Goal: Transaction & Acquisition: Obtain resource

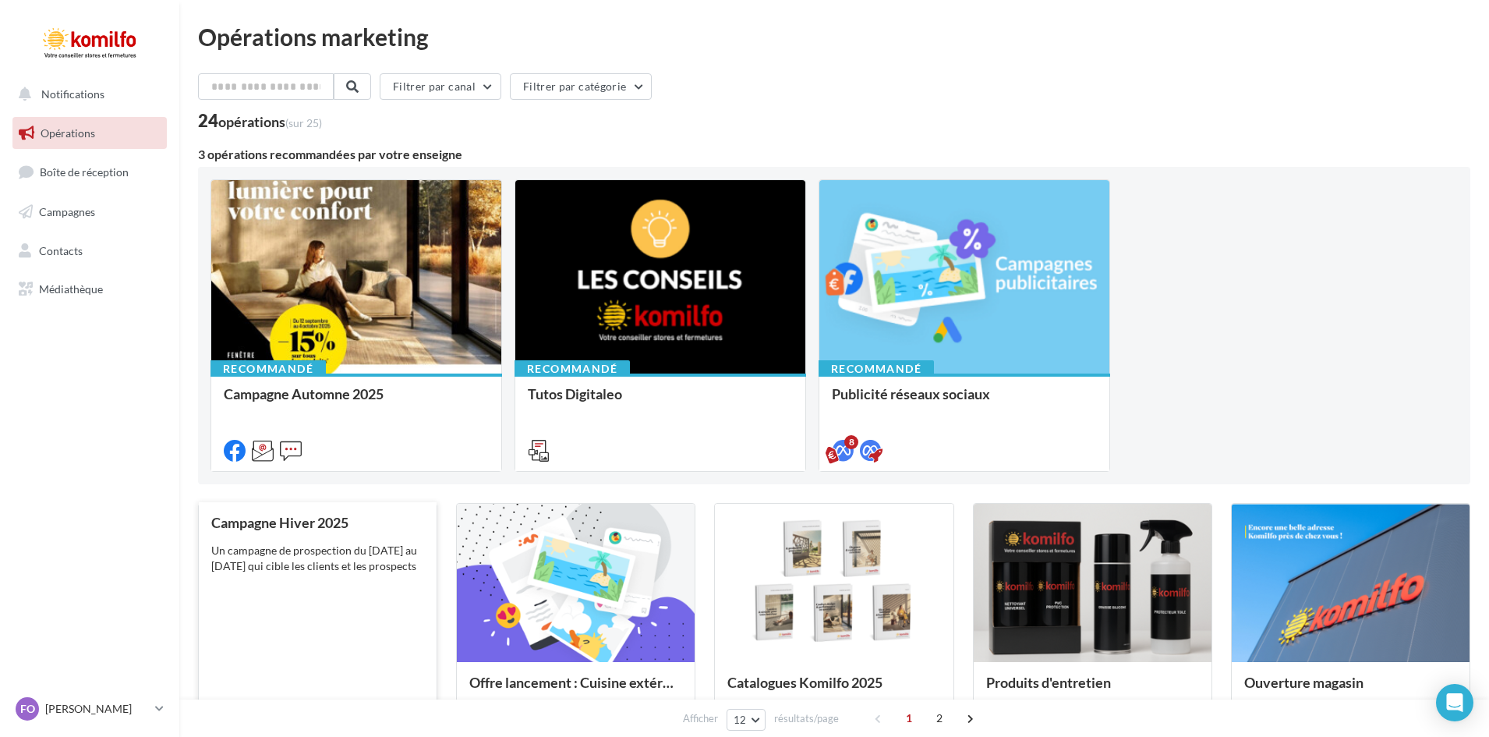
click at [322, 554] on div "Un campagne de prospection du [DATE] au [DATE] qui cible les clients et les pro…" at bounding box center [317, 558] width 213 height 31
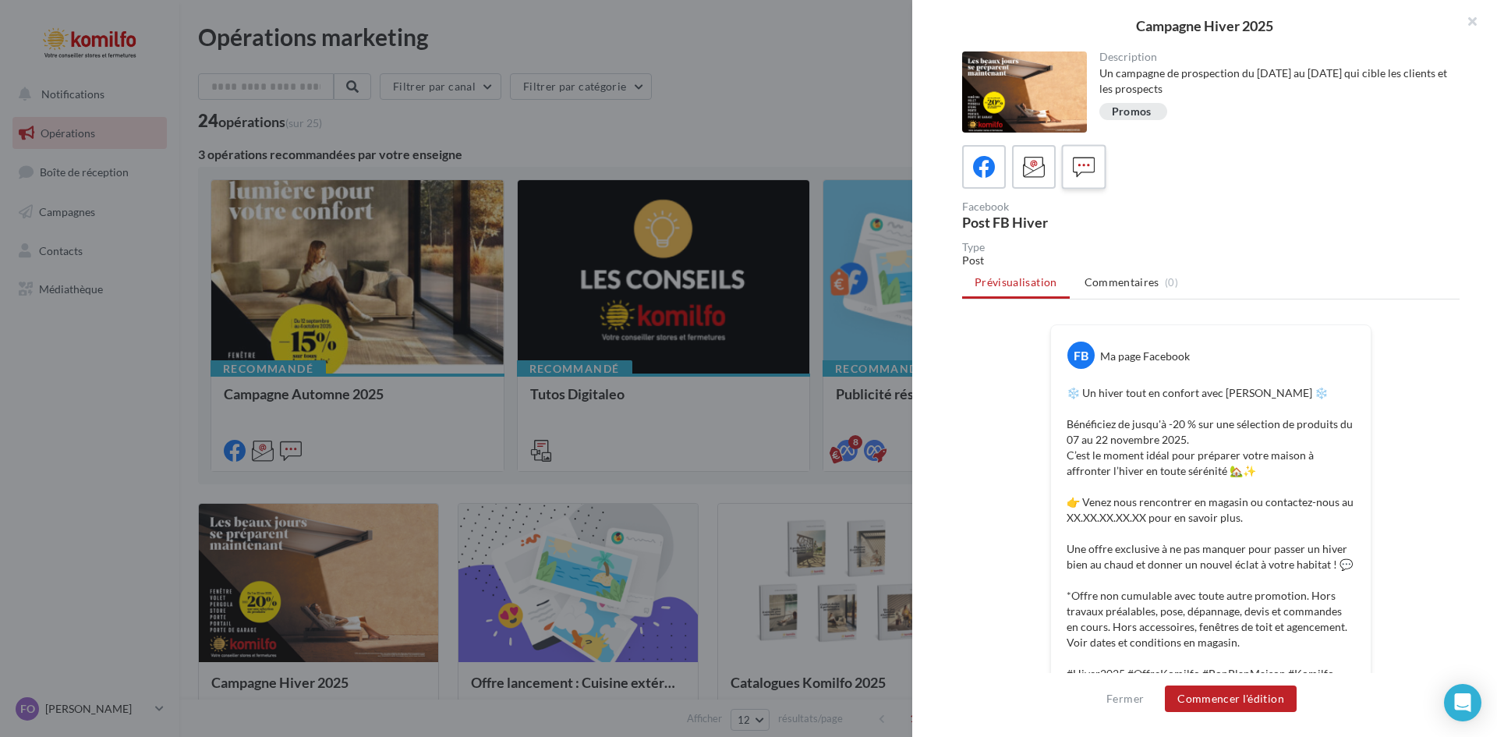
click at [1094, 173] on icon at bounding box center [1084, 167] width 23 height 23
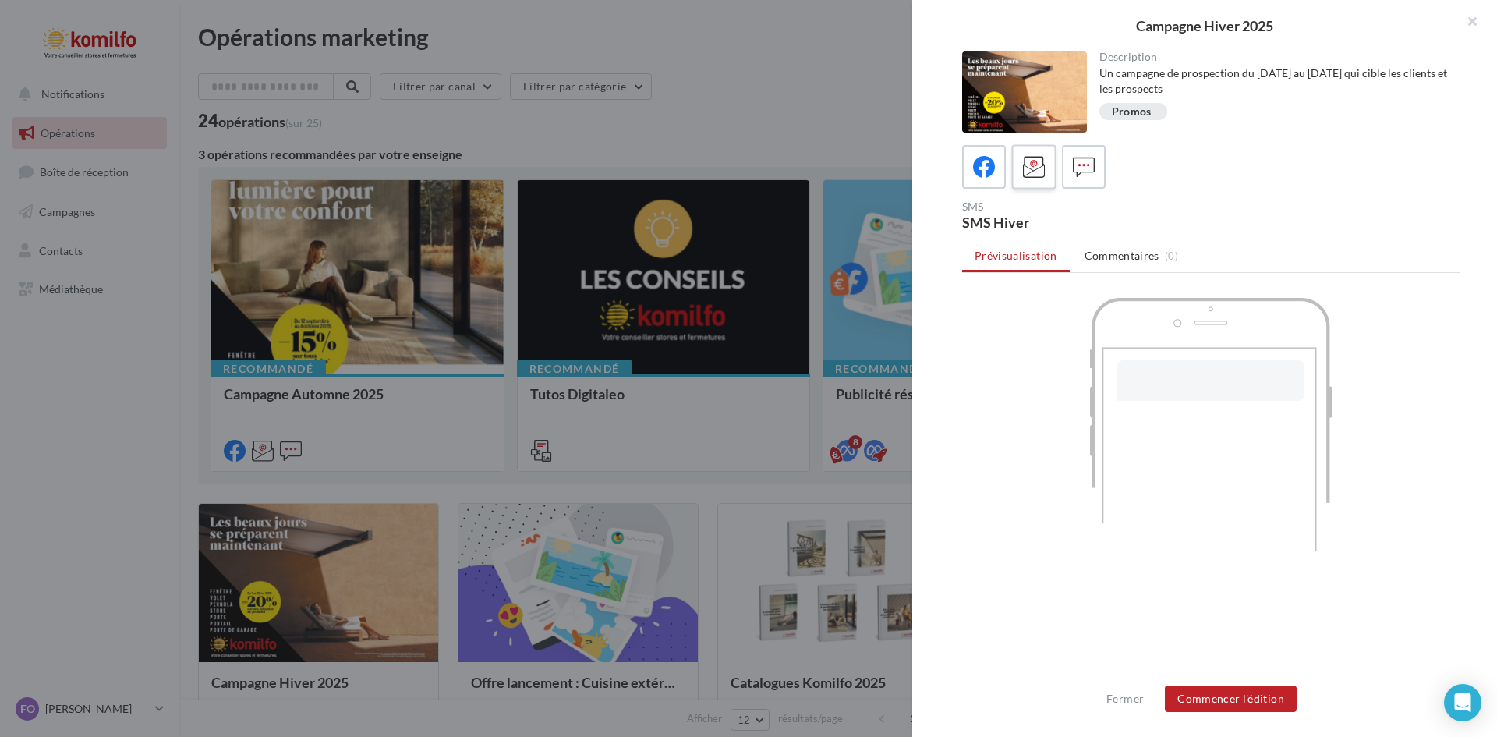
click at [1036, 160] on icon at bounding box center [1034, 167] width 23 height 23
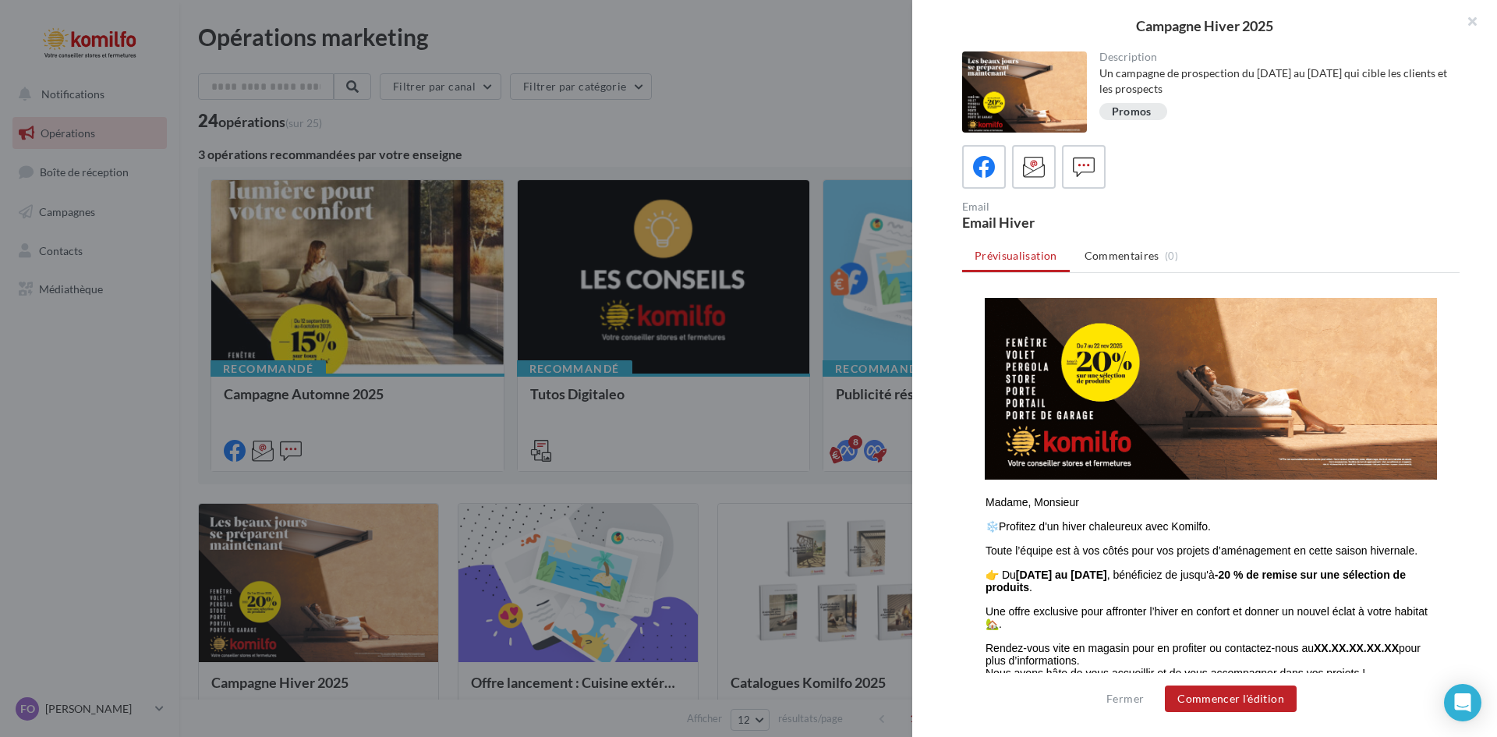
scroll to position [468, 0]
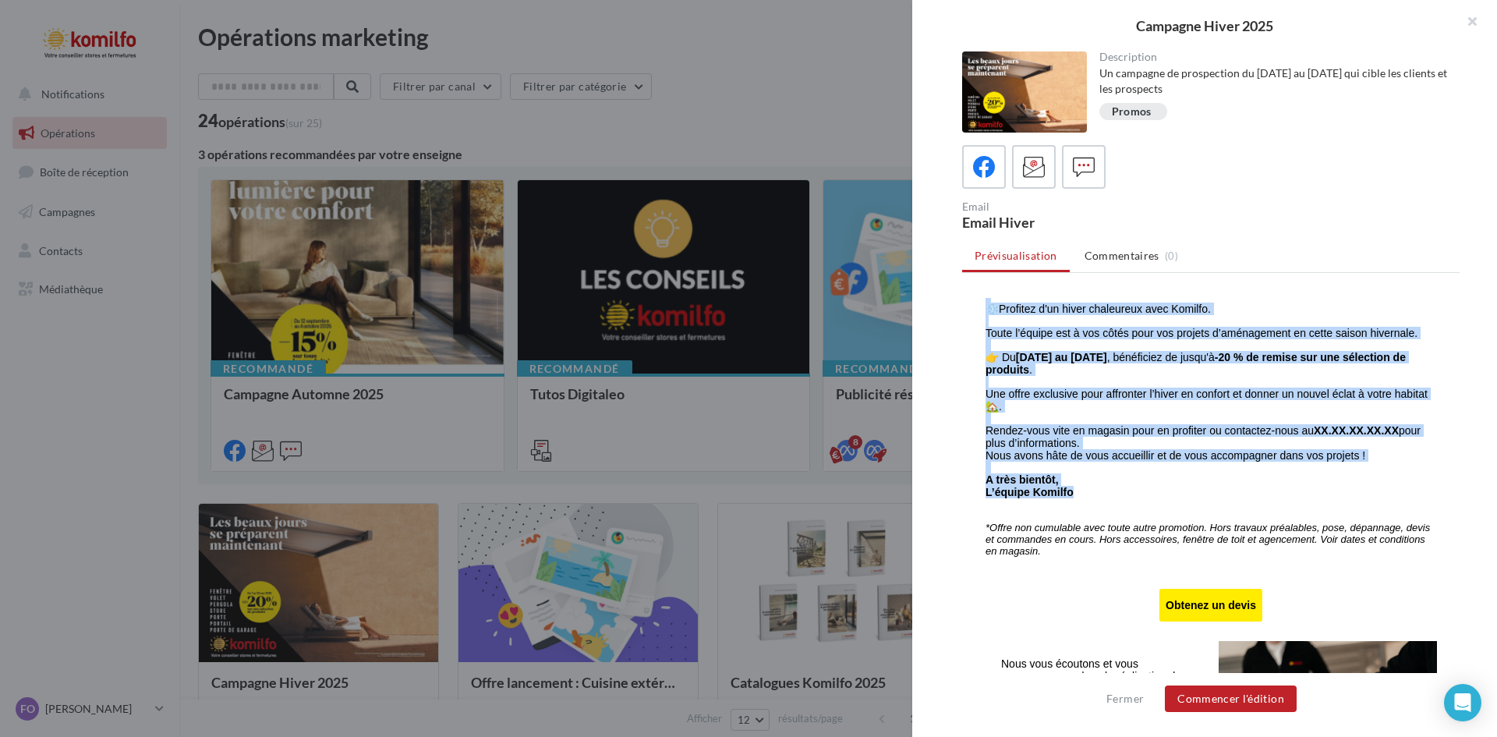
drag, startPoint x: 975, startPoint y: 314, endPoint x: 1089, endPoint y: 502, distance: 220.1
click at [1089, 502] on td "Madame, Monsieur ❄️Profitez d'un hiver chaleureux avec Komilfo. Toute l’équipe …" at bounding box center [1211, 424] width 452 height 292
copy tbody "Madame, Monsieur ❄️Profitez d'un hiver chaleureux avec [PERSON_NAME]. Toute l’é…"
click at [1086, 371] on strong "-20 % de remise sur une sélection de produits" at bounding box center [1196, 363] width 420 height 25
click at [1263, 299] on p at bounding box center [1211, 297] width 451 height 12
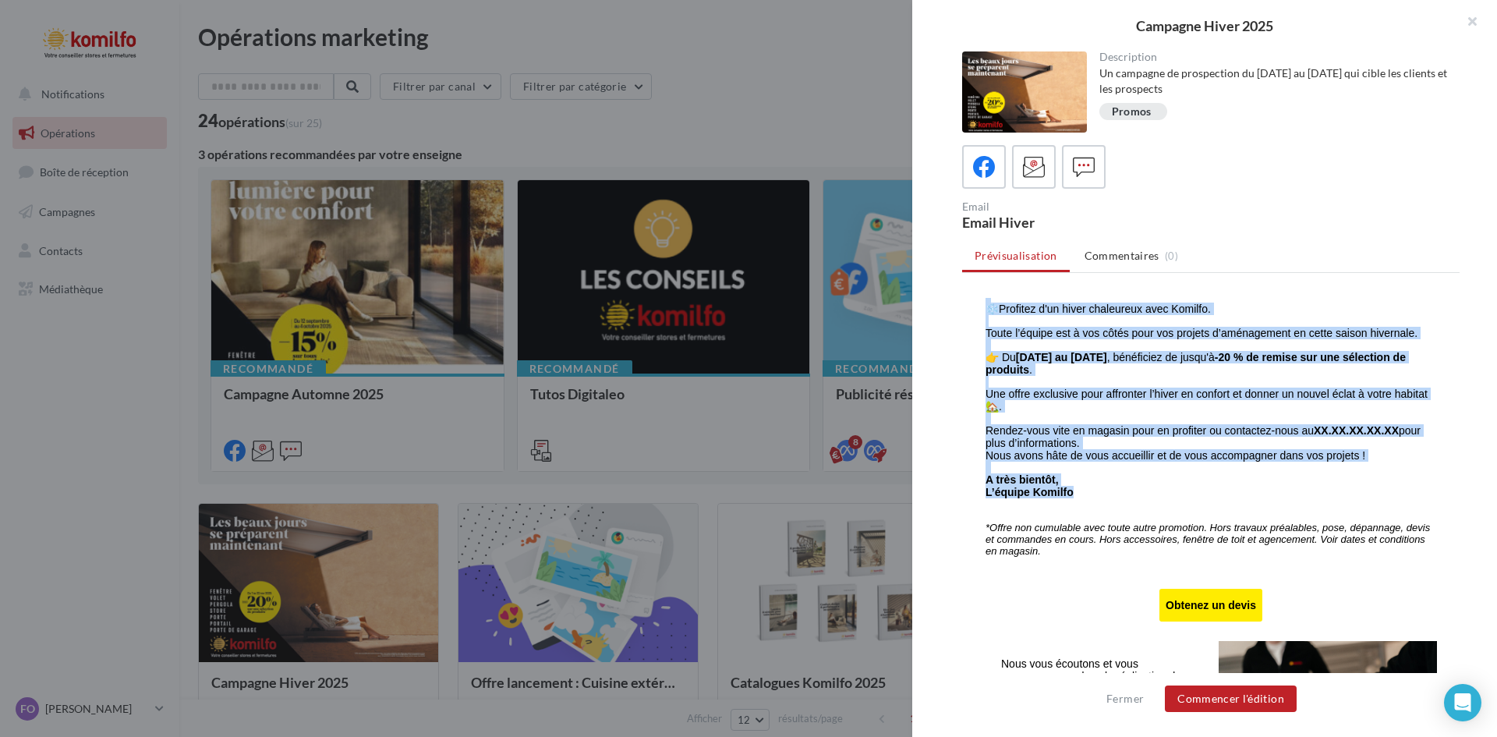
click at [1213, 315] on p "❄️Profitez d'un hiver chaleureux avec Komilfo." at bounding box center [1211, 309] width 451 height 12
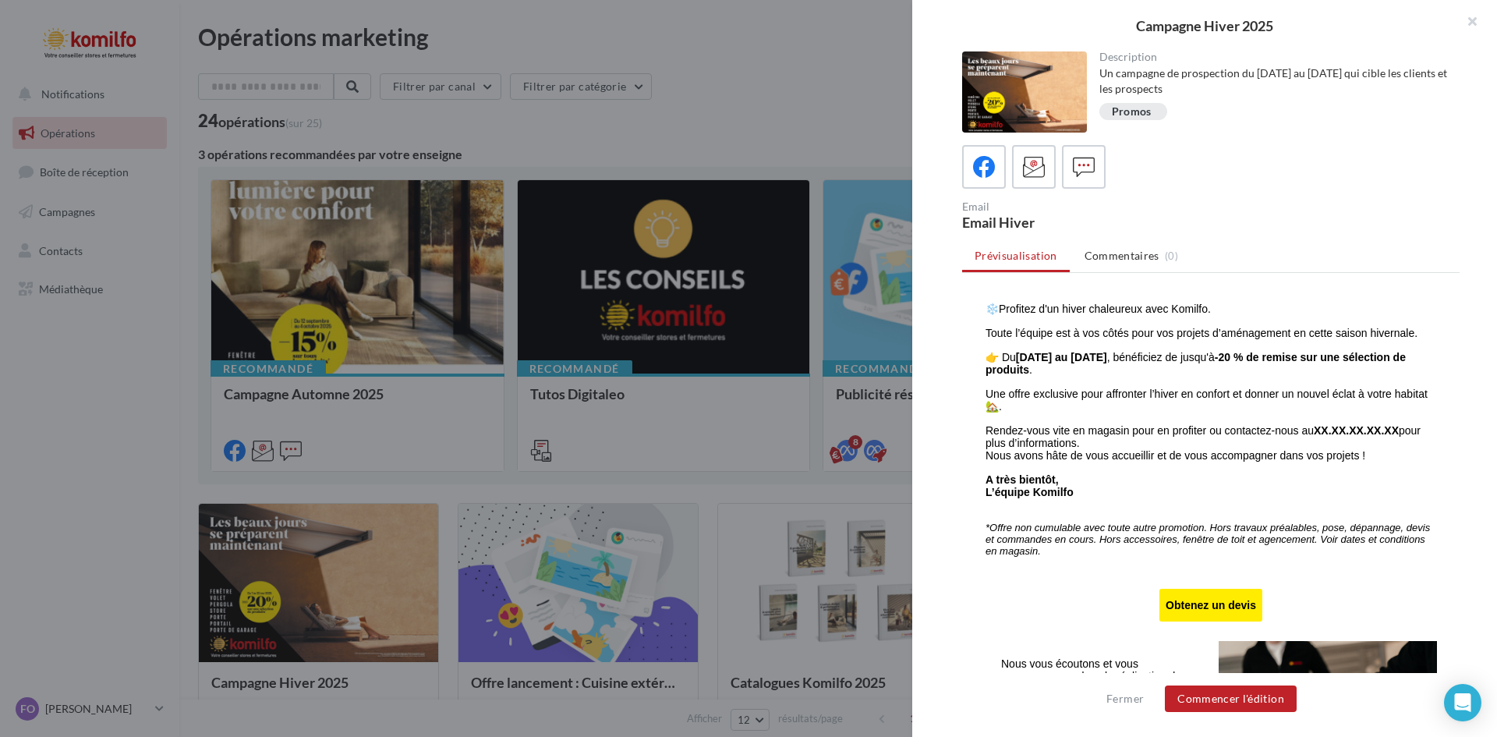
click at [1188, 621] on td "Obtenez un devis" at bounding box center [1211, 605] width 103 height 33
click at [1194, 610] on td "Obtenez un devis" at bounding box center [1211, 605] width 103 height 33
click at [1194, 611] on link "Obtenez un devis" at bounding box center [1210, 605] width 101 height 12
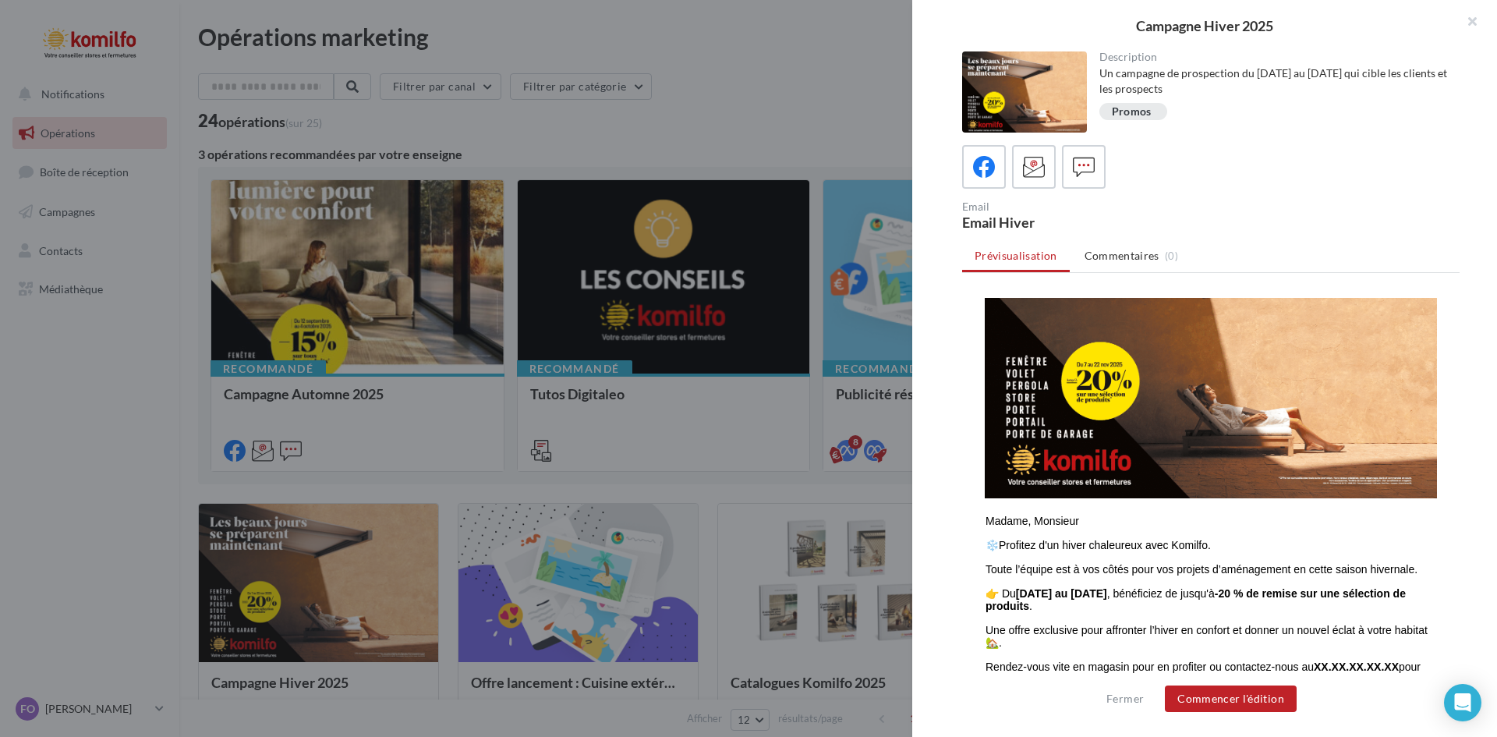
scroll to position [232, 0]
